Goal: Task Accomplishment & Management: Use online tool/utility

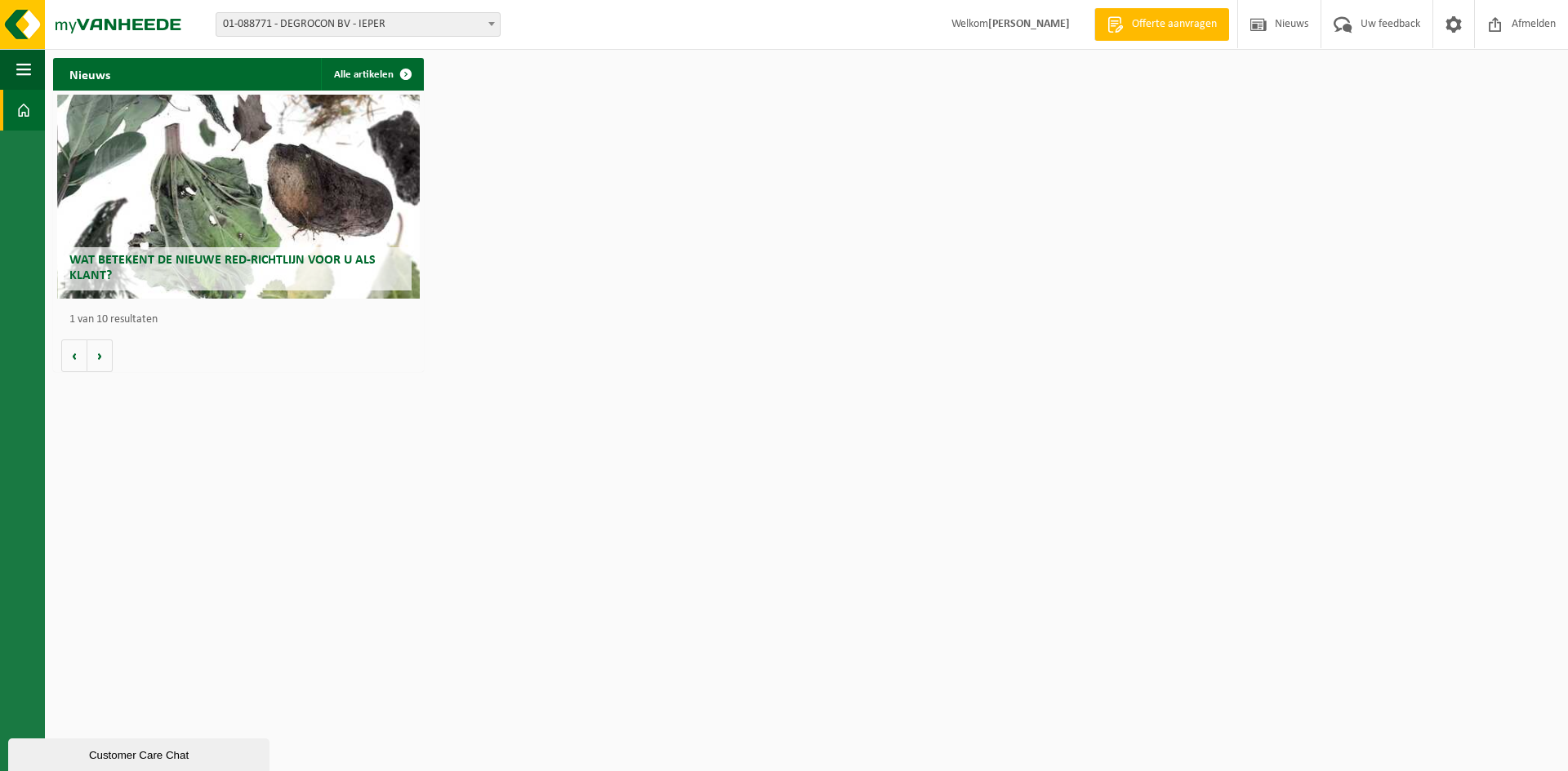
click at [479, 21] on span "01-088771 - DEGROCON BV - IEPER" at bounding box center [357, 25] width 283 height 23
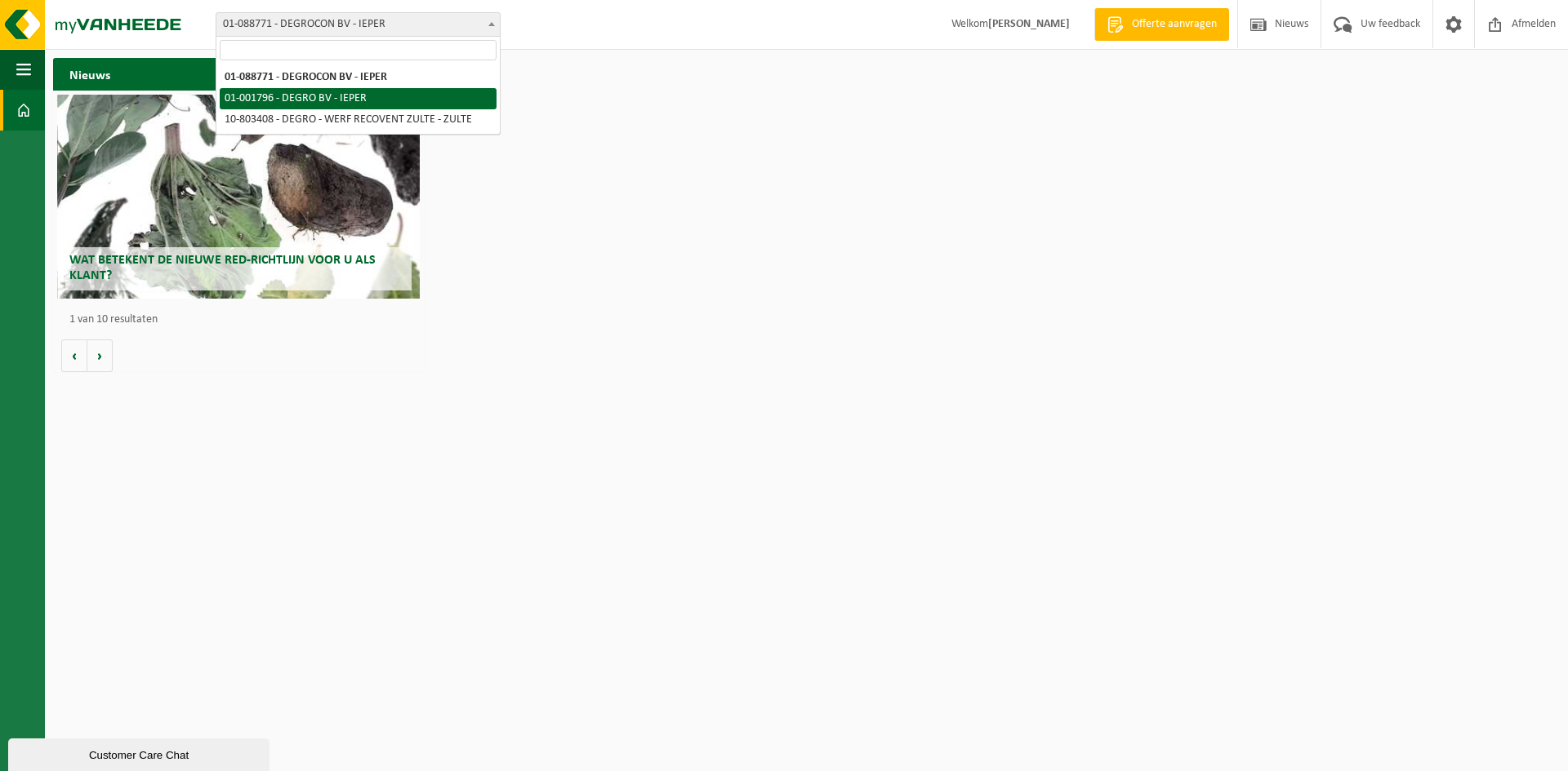
select select "36035"
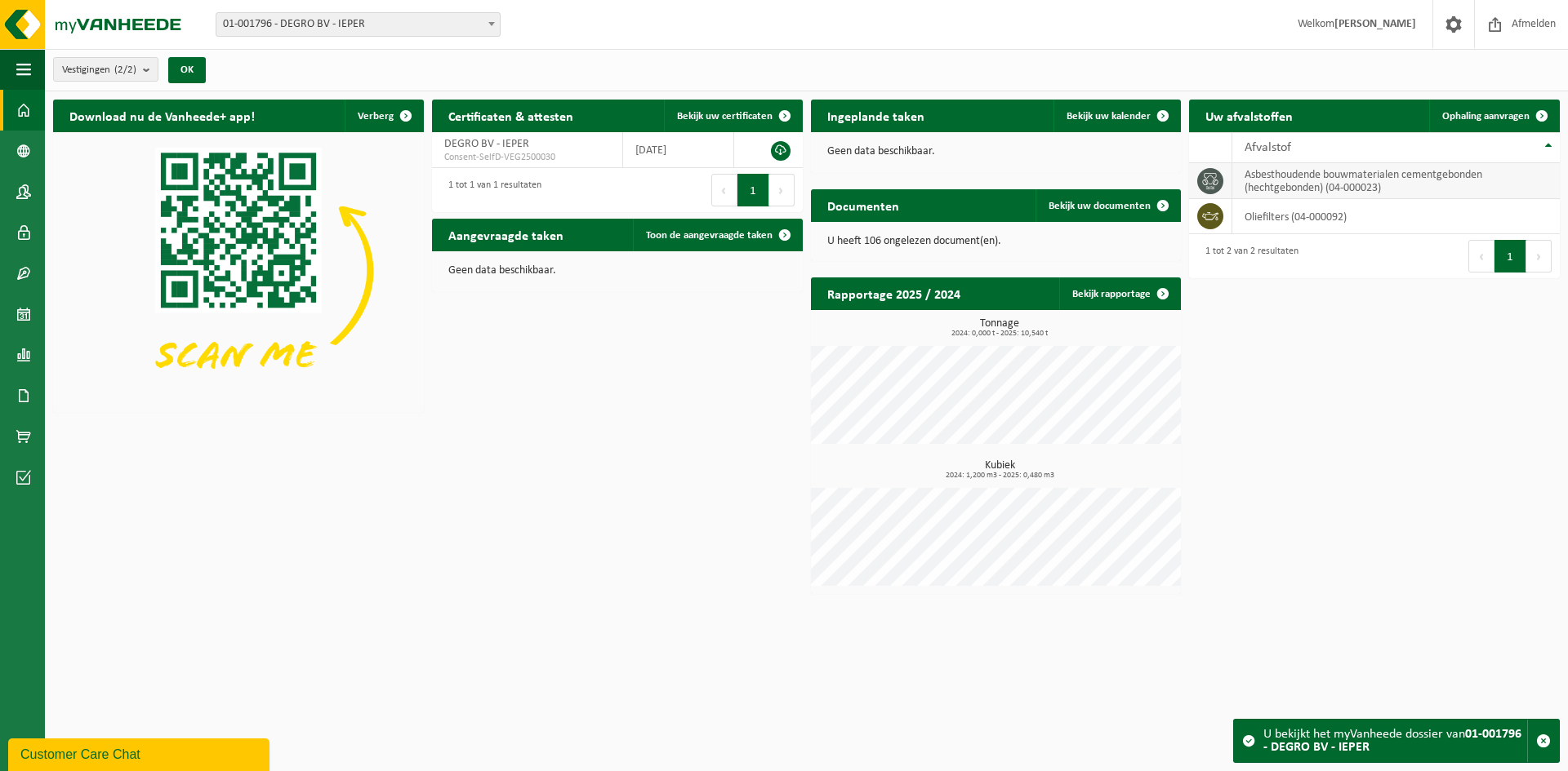
click at [1420, 174] on td "asbesthoudende bouwmaterialen cementgebonden (hechtgebonden) (04-000023)" at bounding box center [1395, 181] width 327 height 36
click at [1483, 104] on link "Ophaling aanvragen" at bounding box center [1493, 116] width 129 height 32
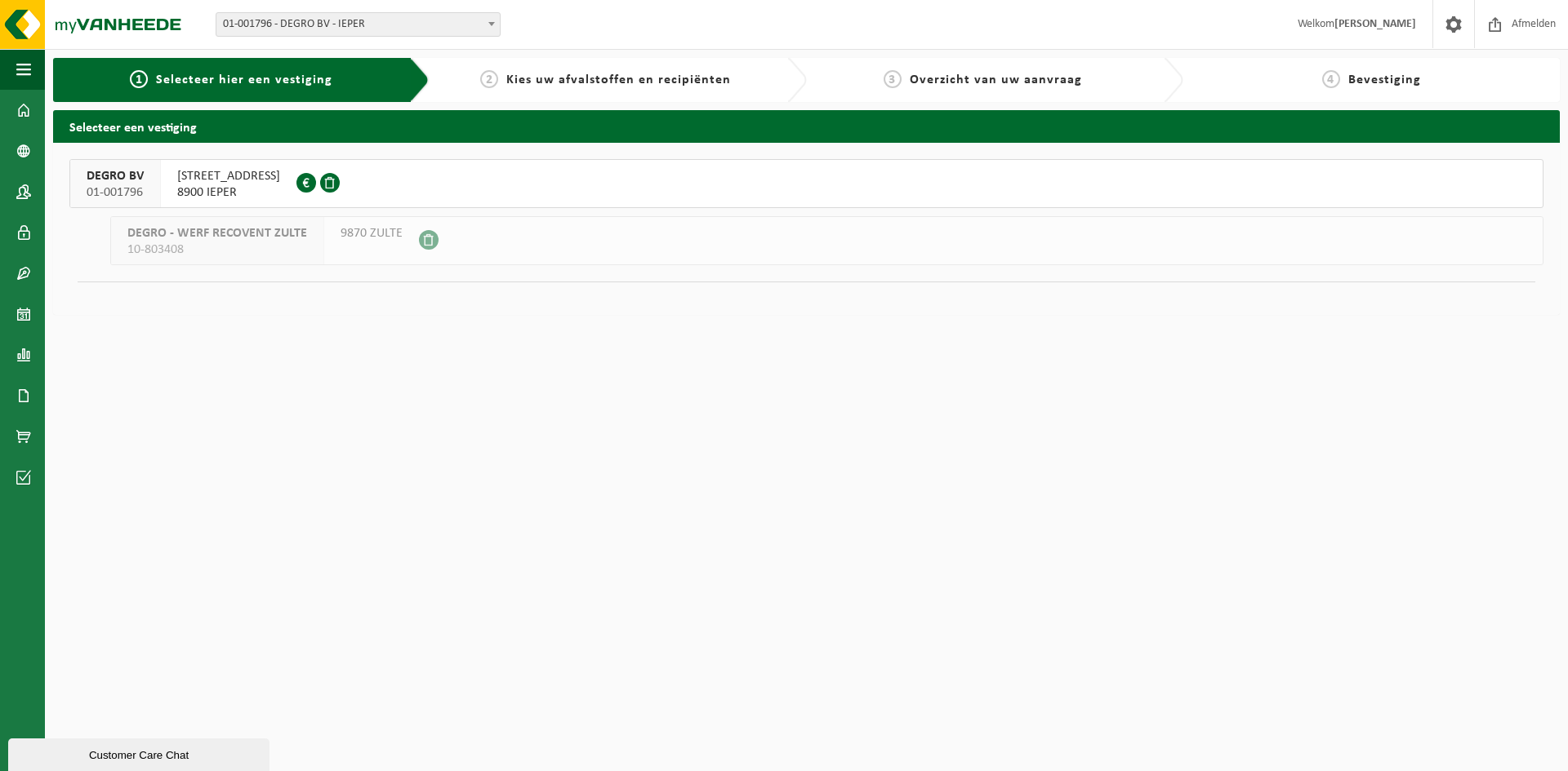
click at [94, 184] on span "DEGRO BV" at bounding box center [115, 175] width 57 height 16
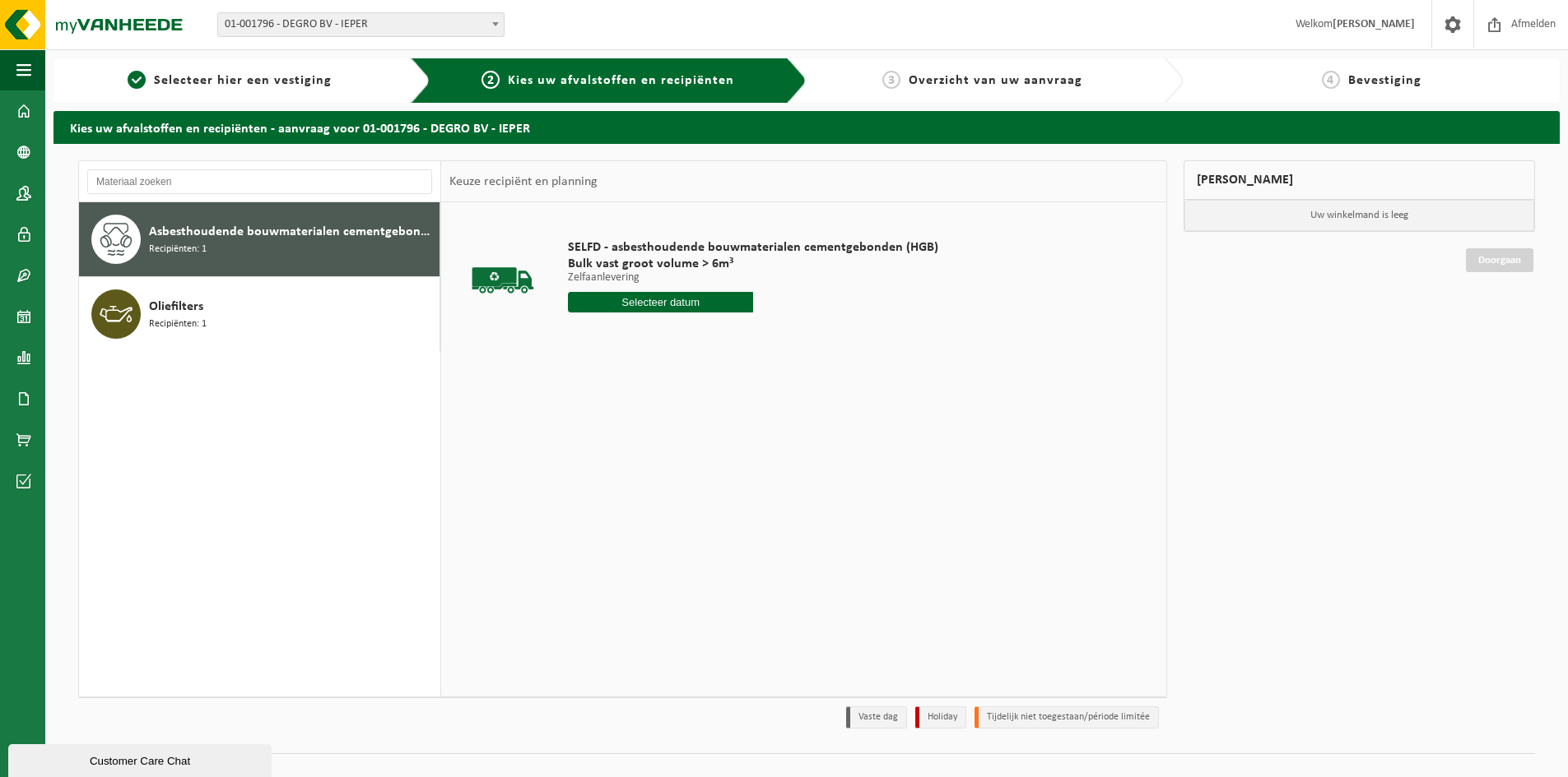
click at [675, 296] on input "text" at bounding box center [660, 302] width 185 height 20
click at [579, 505] on div "25" at bounding box center [583, 500] width 29 height 26
type input "Van 2025-08-25"
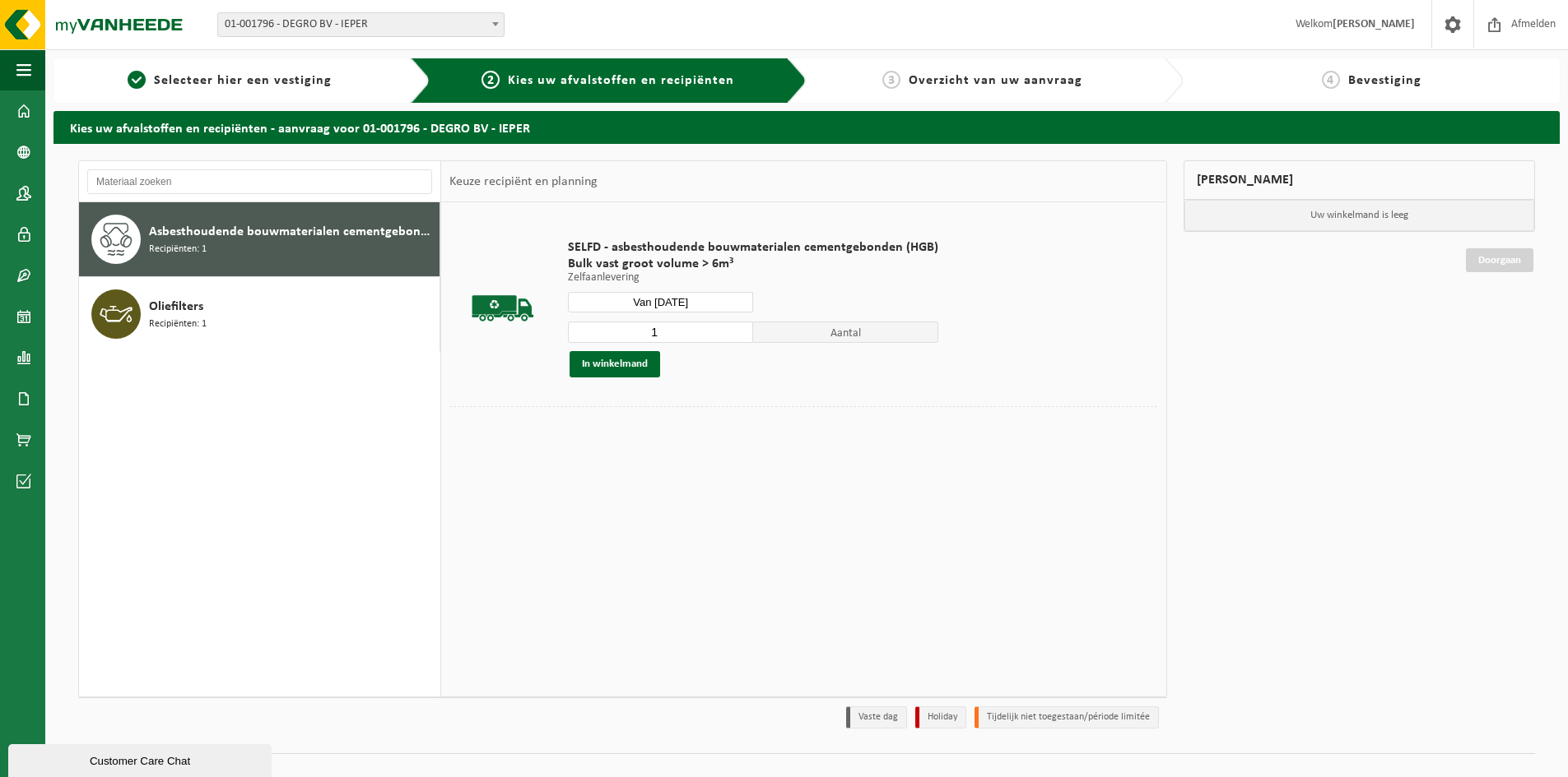
click at [710, 323] on input "1" at bounding box center [660, 332] width 185 height 21
type input "2"
click at [737, 331] on input "2" at bounding box center [660, 332] width 185 height 21
click at [615, 368] on button "In winkelmand" at bounding box center [615, 364] width 90 height 26
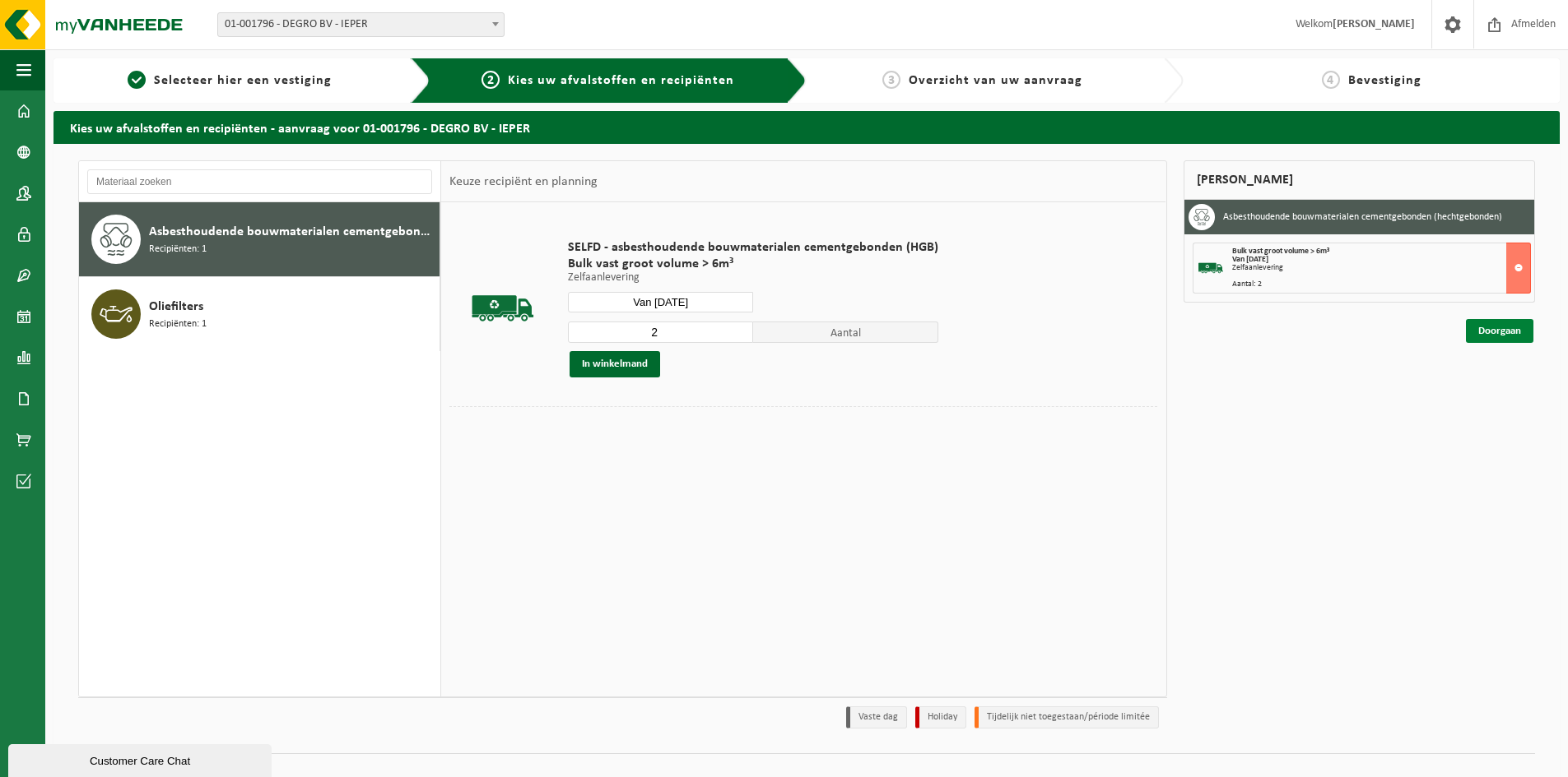
click at [1493, 330] on link "Doorgaan" at bounding box center [1500, 330] width 67 height 24
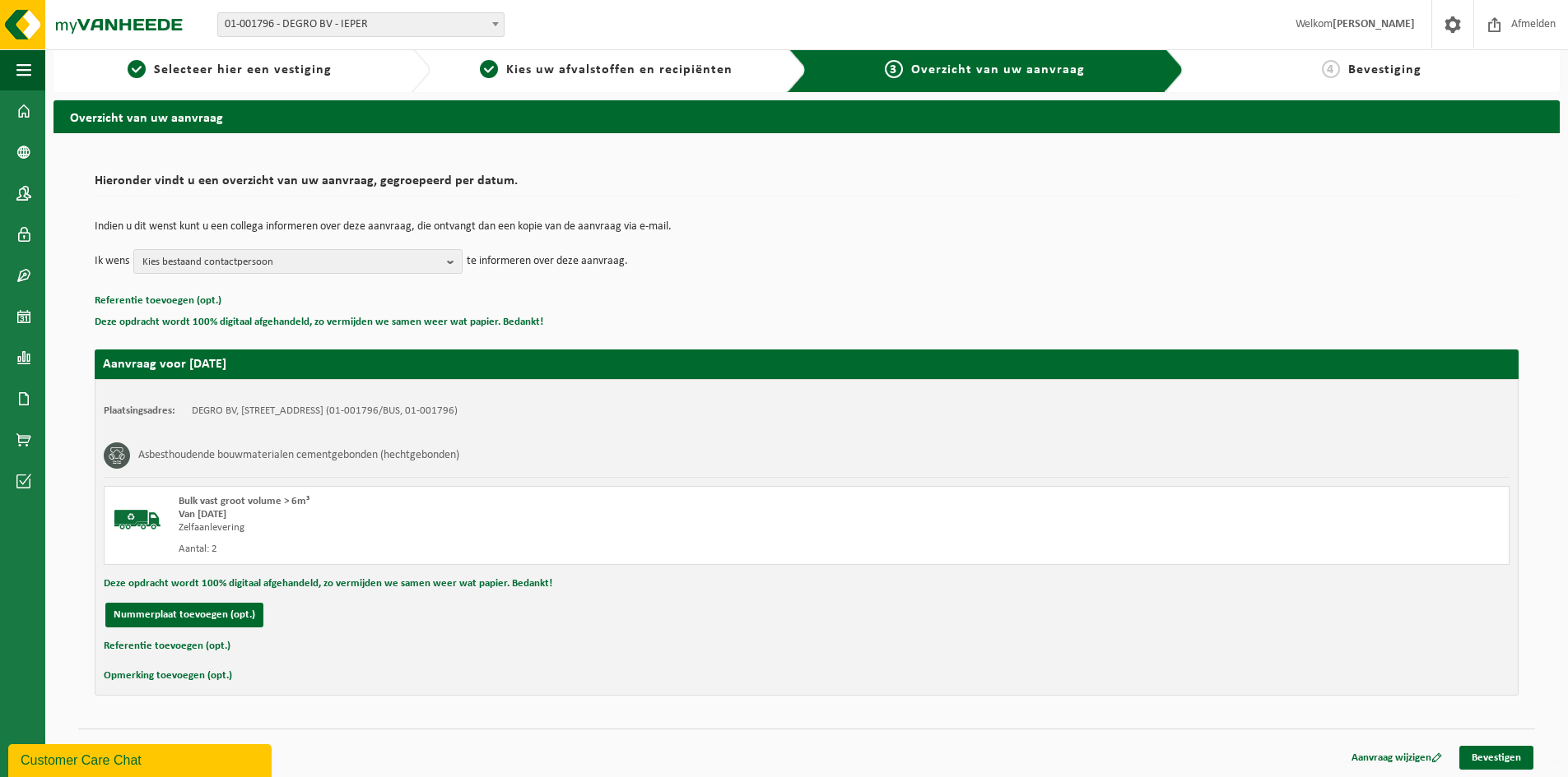
scroll to position [12, 0]
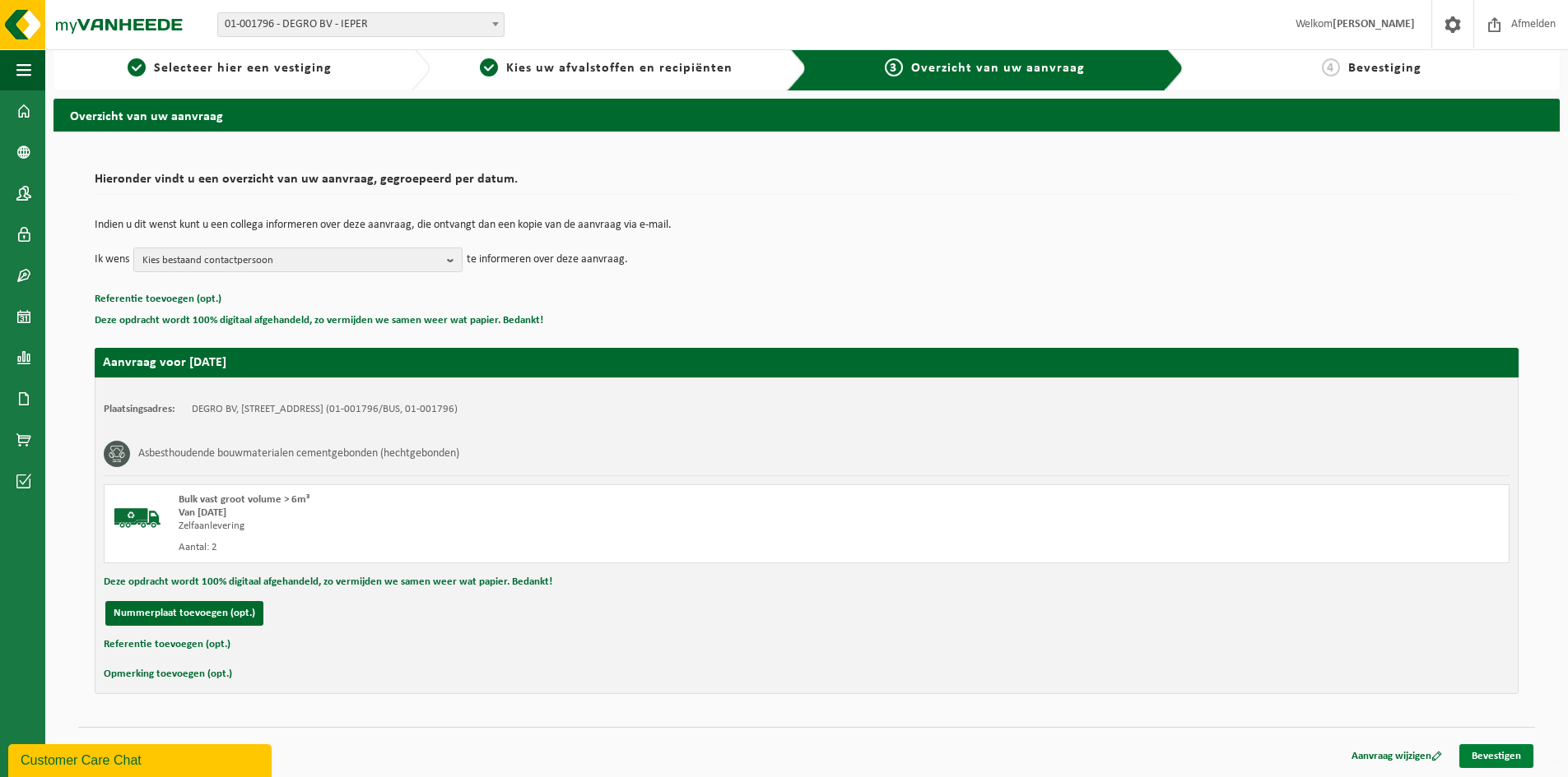
click at [1498, 752] on link "Bevestigen" at bounding box center [1496, 756] width 74 height 24
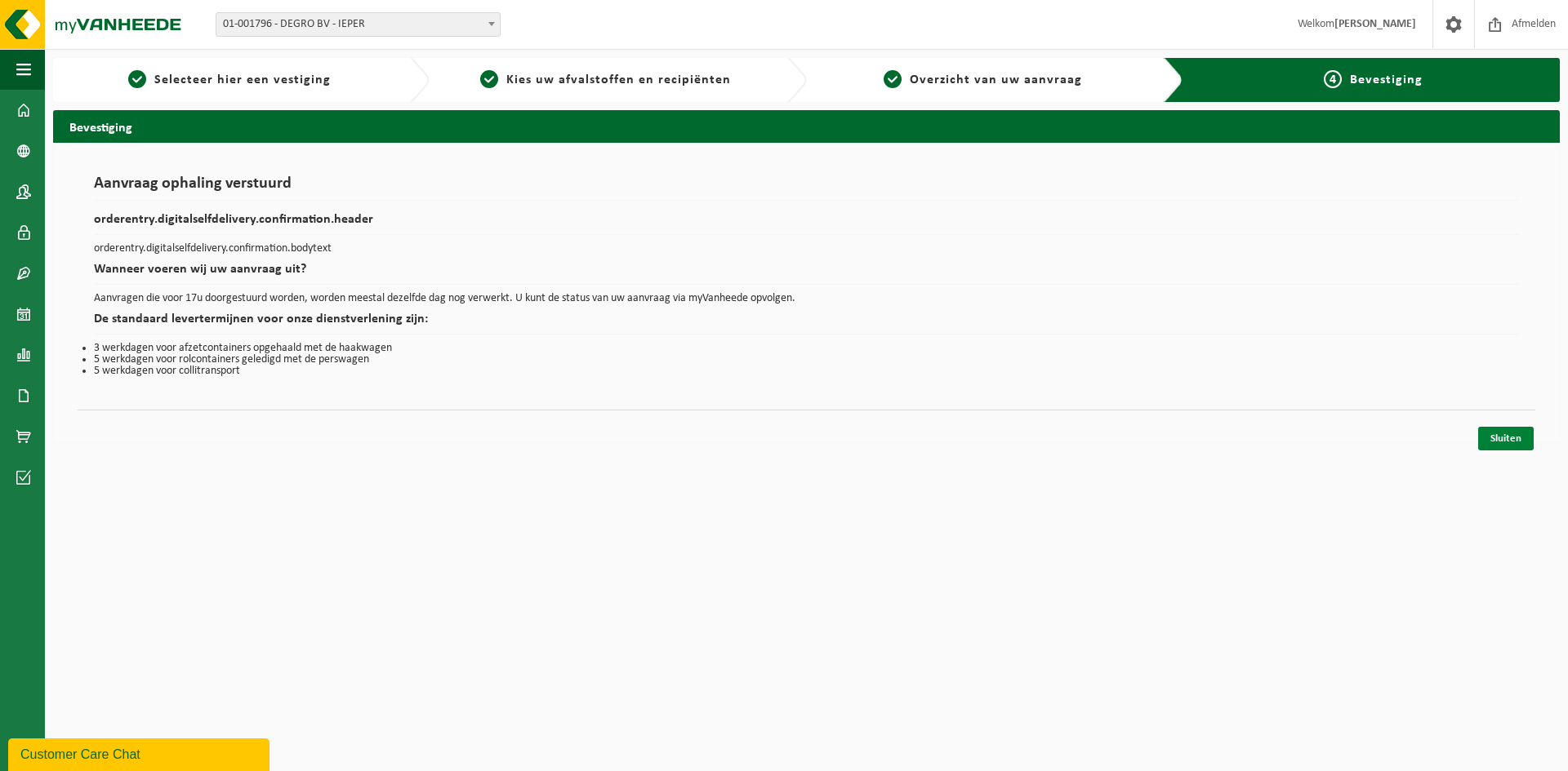
click at [1495, 440] on link "Sluiten" at bounding box center [1505, 438] width 55 height 24
